Goal: Task Accomplishment & Management: Manage account settings

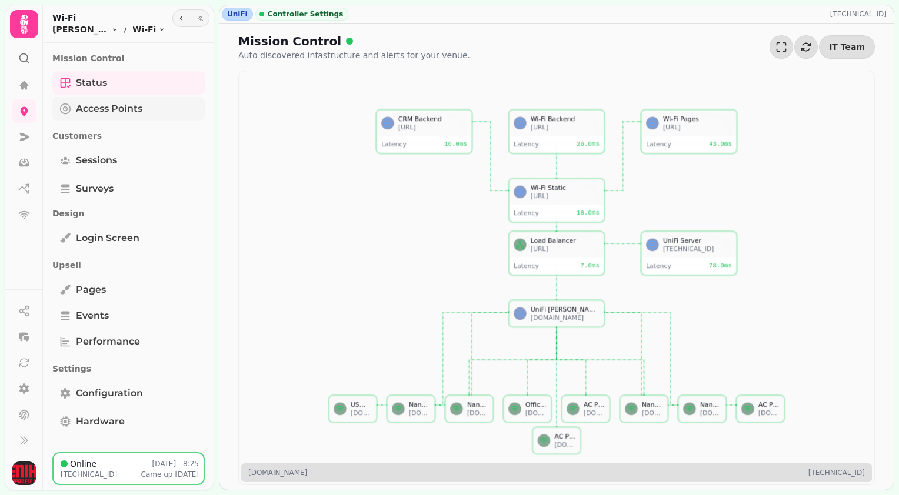
click at [125, 109] on span "Access Points" at bounding box center [109, 109] width 66 height 14
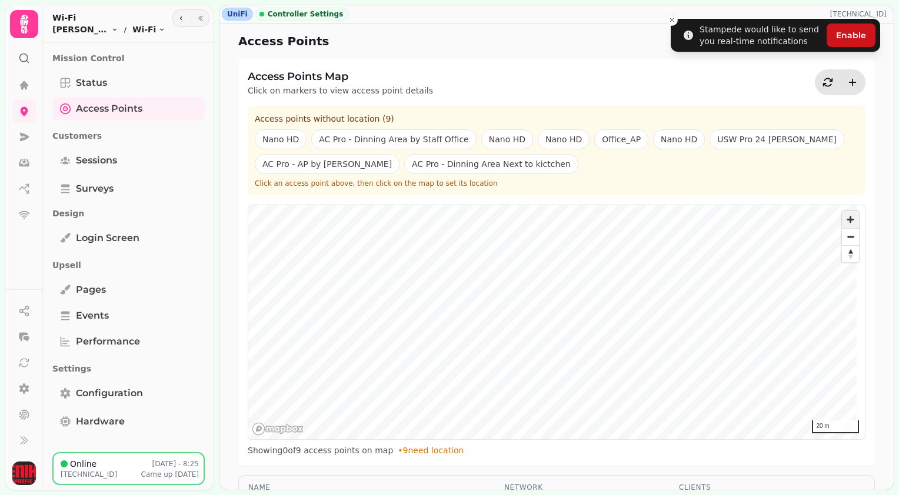
click at [845, 217] on span "Zoom in" at bounding box center [850, 219] width 17 height 17
click at [844, 235] on span "Zoom out" at bounding box center [850, 237] width 17 height 16
click at [842, 217] on span "Zoom in" at bounding box center [850, 219] width 17 height 17
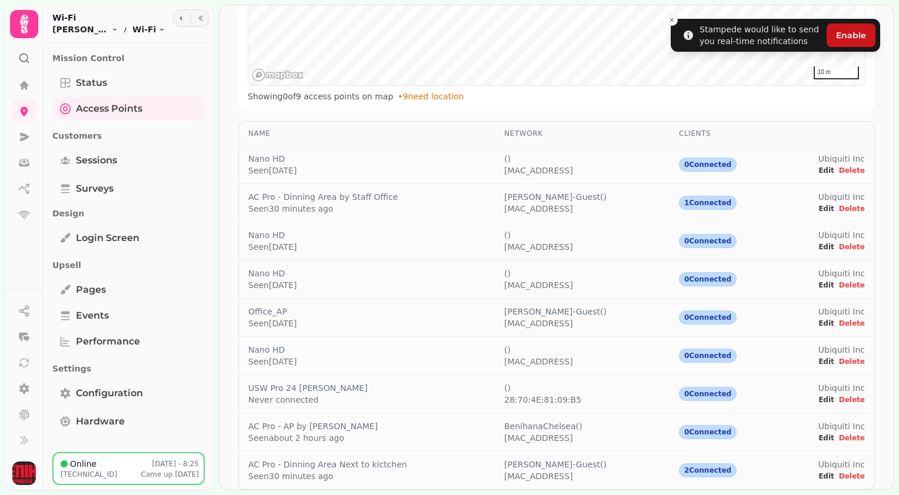
scroll to position [356, 0]
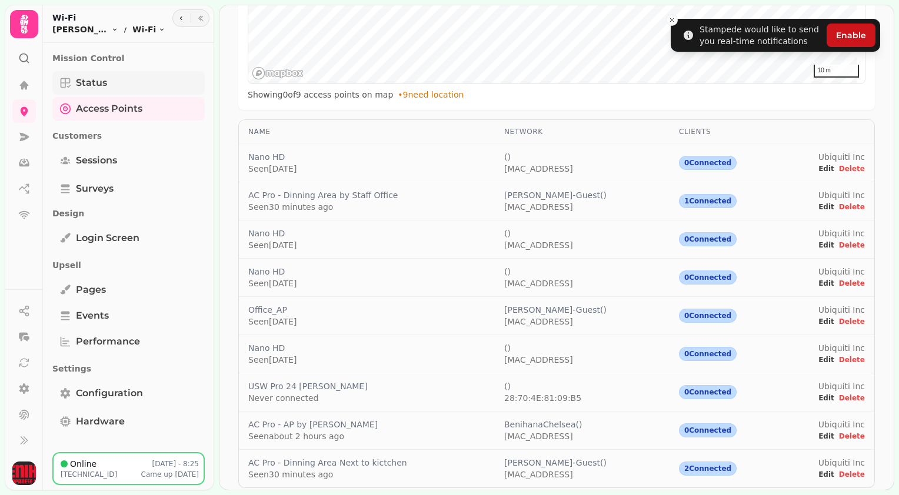
click at [98, 81] on span "Status" at bounding box center [91, 83] width 31 height 14
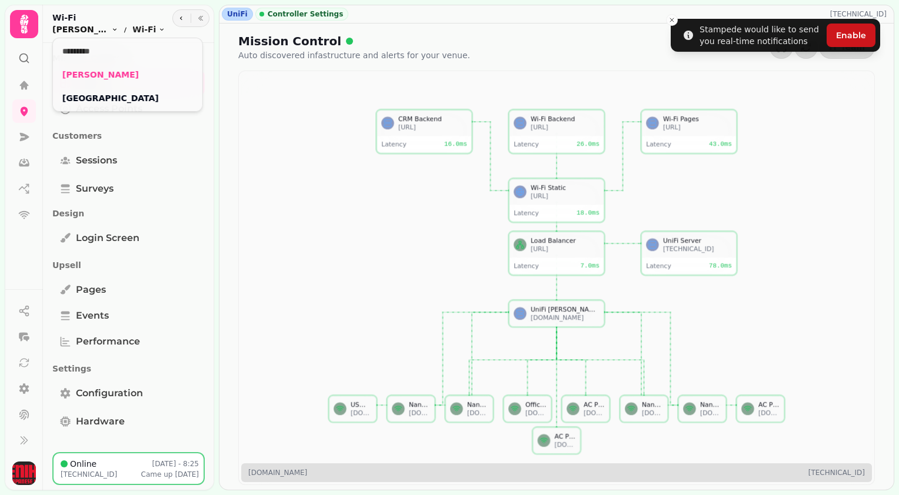
click at [113, 29] on html "Stampede would like to send you real-time notifications Enable UniFi Controller…" at bounding box center [449, 247] width 899 height 495
click at [124, 75] on link "[PERSON_NAME]" at bounding box center [127, 75] width 131 height 12
click at [119, 76] on link "[PERSON_NAME]" at bounding box center [127, 75] width 131 height 12
click at [109, 73] on link "[PERSON_NAME]" at bounding box center [127, 75] width 131 height 12
click at [26, 114] on html "Stampede would like to send you real-time notifications Enable UniFi Controller…" at bounding box center [449, 247] width 899 height 495
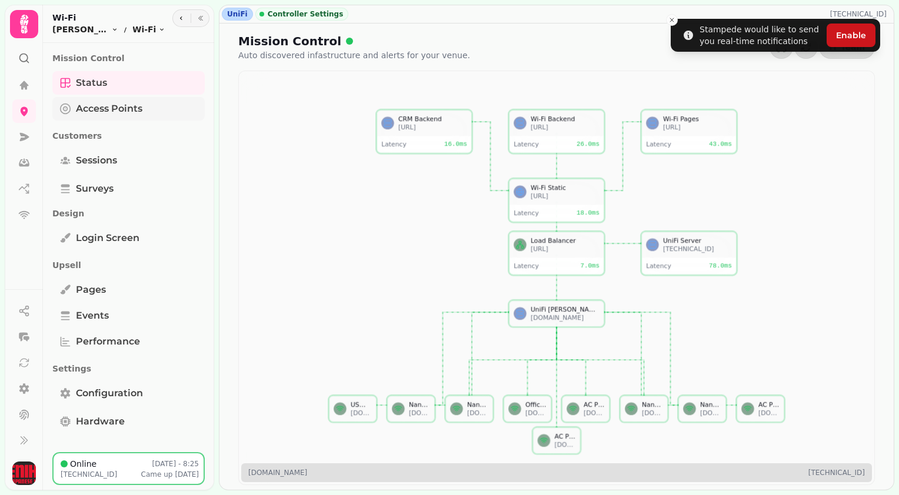
click at [111, 108] on span "Access Points" at bounding box center [109, 109] width 66 height 14
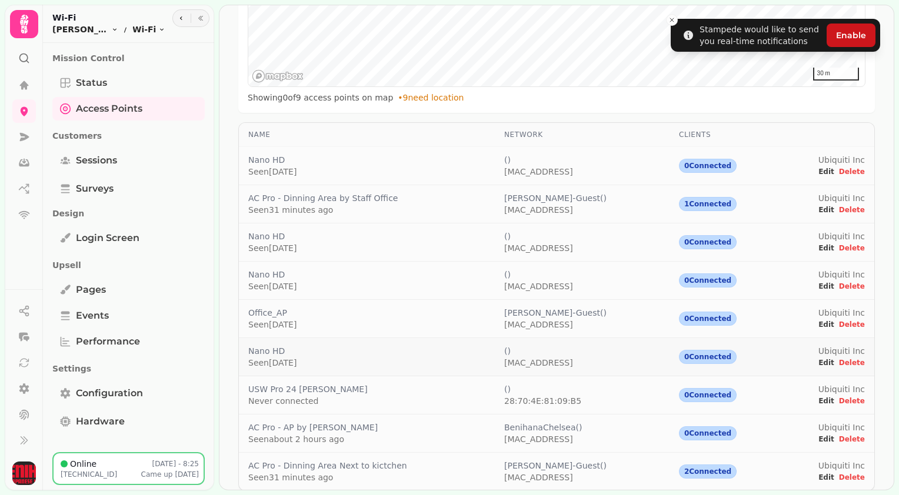
scroll to position [356, 0]
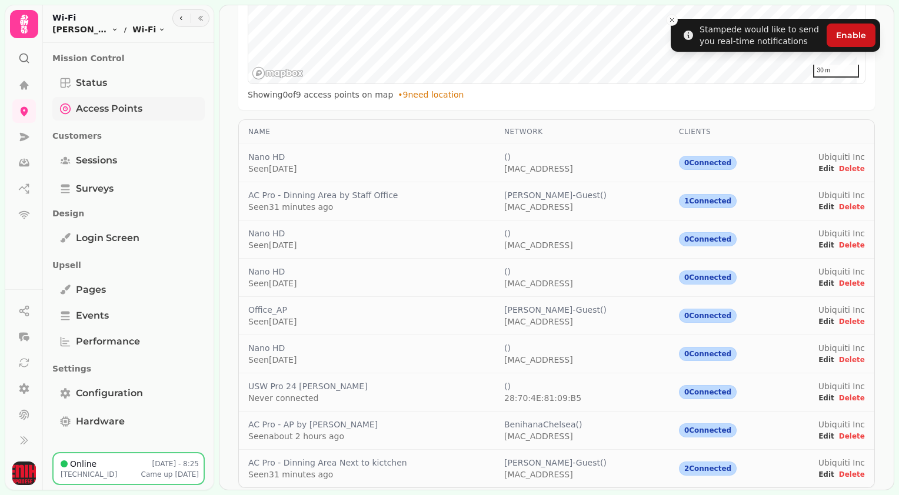
click at [129, 108] on span "Access Points" at bounding box center [109, 109] width 66 height 14
click at [69, 109] on icon "Tabs" at bounding box center [65, 109] width 12 height 12
click at [148, 105] on link "Access Points" at bounding box center [128, 109] width 152 height 24
click at [97, 104] on span "Access Points" at bounding box center [109, 109] width 66 height 14
click at [66, 107] on circle "Tabs" at bounding box center [66, 109] width 4 height 4
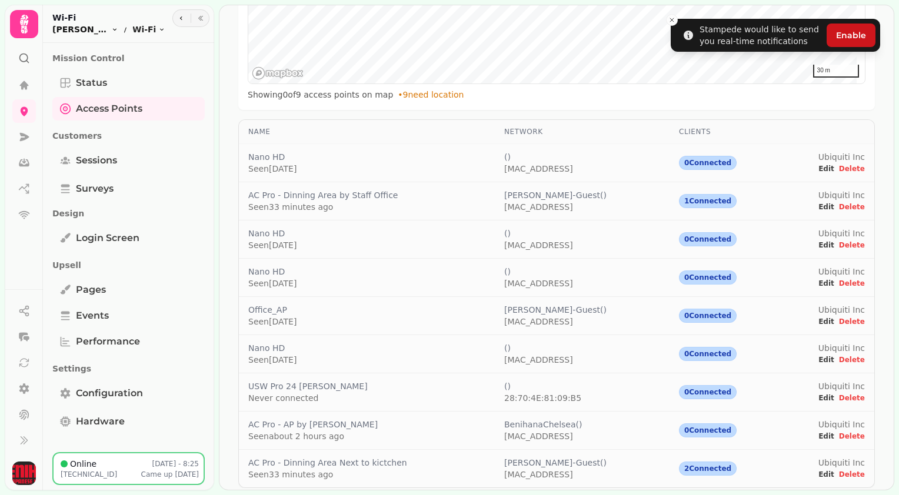
click at [107, 32] on html "Stampede would like to send you real-time notifications Enable UniFi Controller…" at bounding box center [449, 247] width 899 height 495
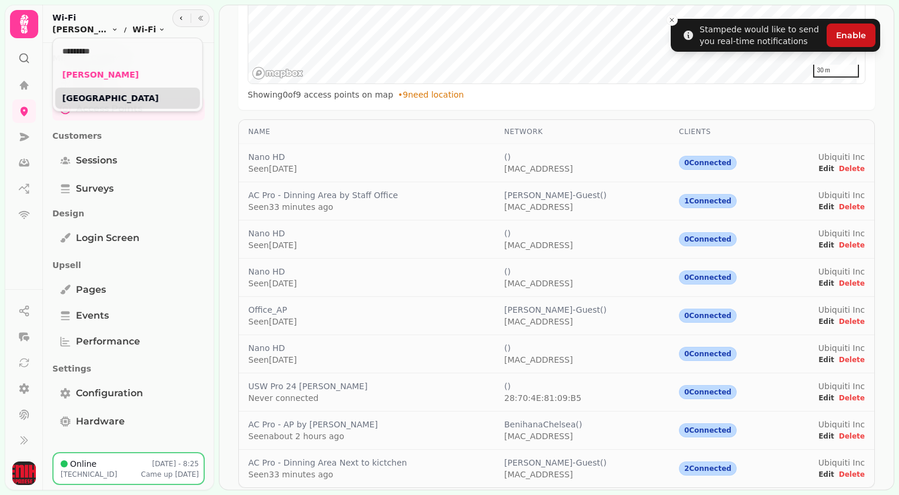
click at [132, 95] on link "[GEOGRAPHIC_DATA]" at bounding box center [127, 98] width 131 height 12
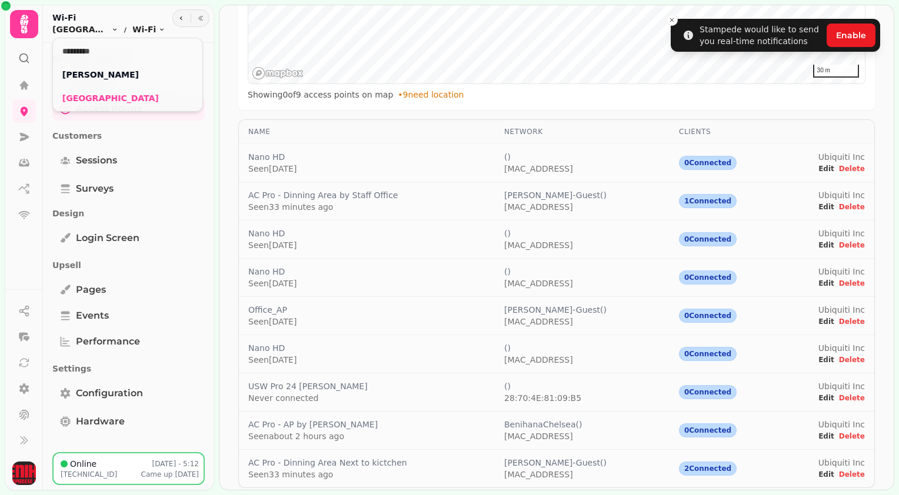
scroll to position [141, 0]
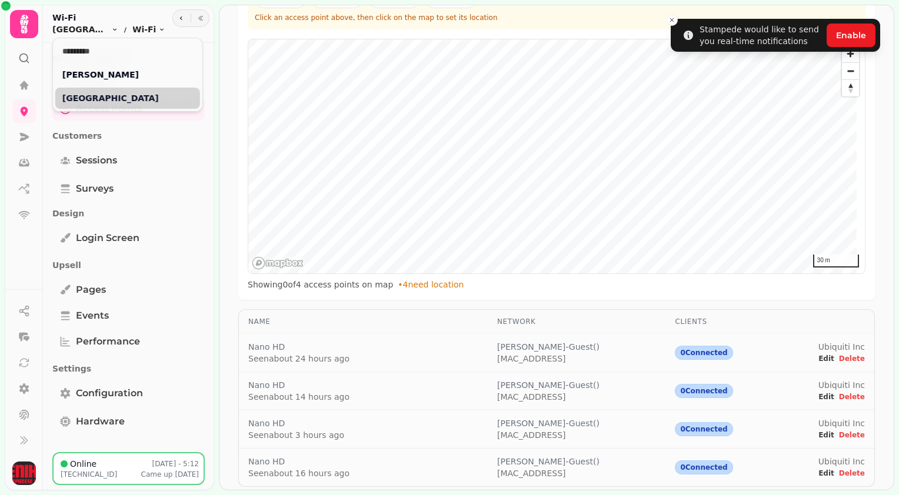
click at [138, 105] on div "[GEOGRAPHIC_DATA]" at bounding box center [127, 98] width 145 height 21
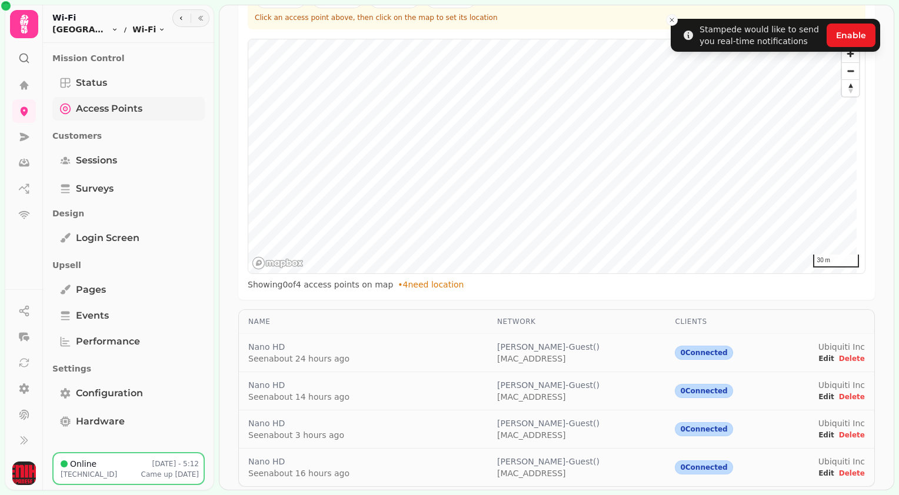
click at [116, 112] on span "Access Points" at bounding box center [109, 109] width 66 height 14
click at [92, 26] on html "Stampede would like to send you real-time notifications Enable UniFi Controller…" at bounding box center [449, 247] width 899 height 495
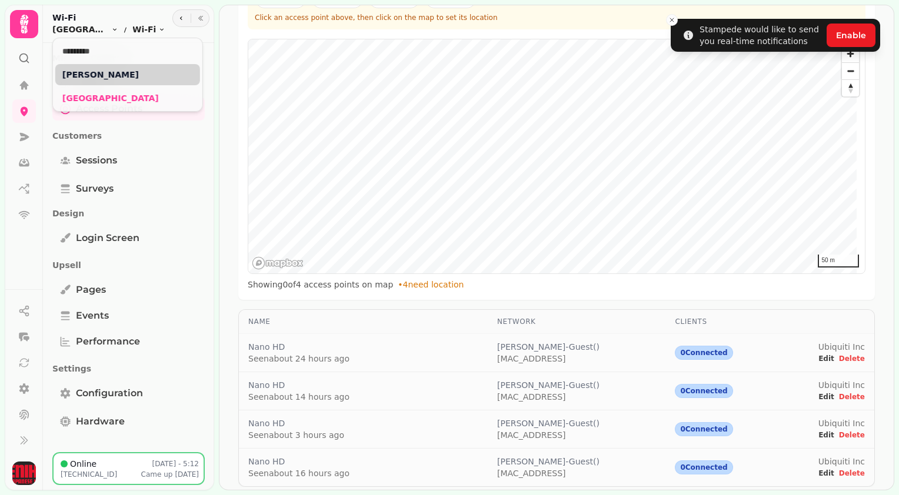
click at [138, 84] on div "[PERSON_NAME]" at bounding box center [127, 74] width 145 height 21
